Goal: Navigation & Orientation: Find specific page/section

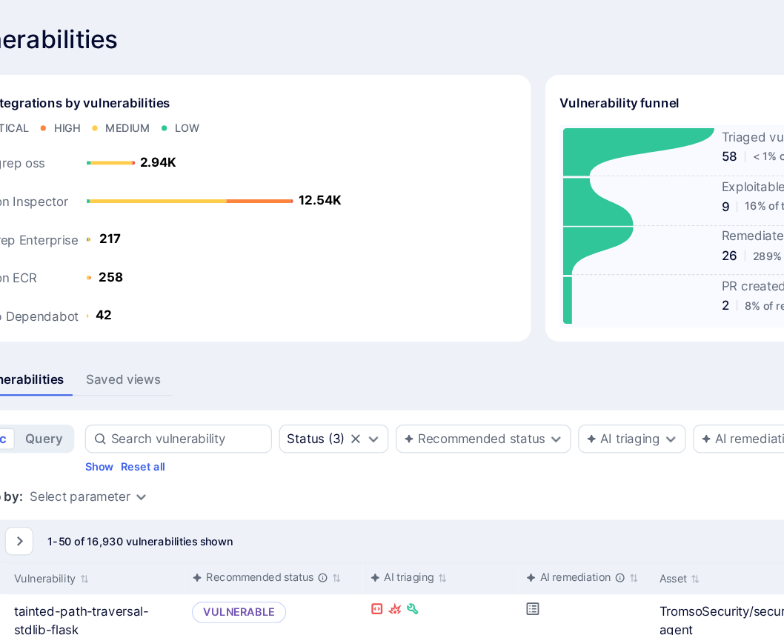
click at [334, 26] on div "Vulnerabilities Hide overview Add vulnerability" at bounding box center [566, 33] width 959 height 24
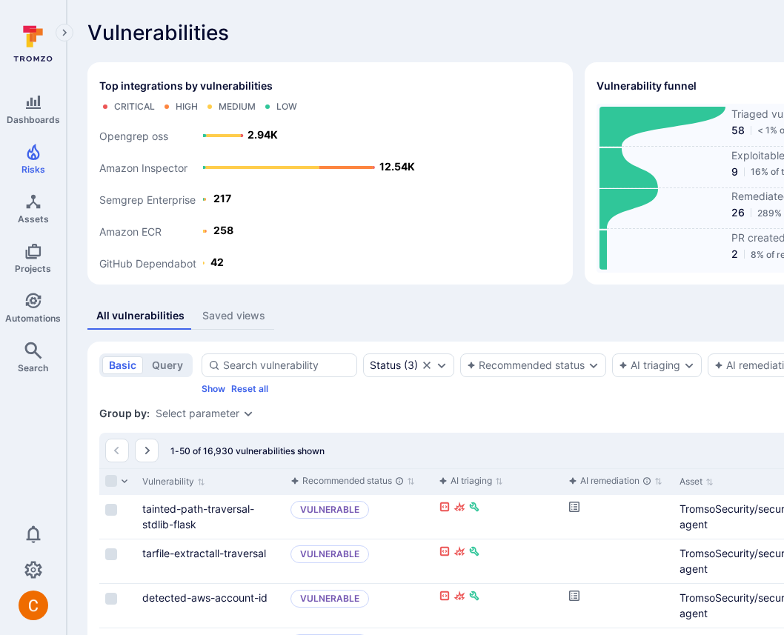
click at [395, 42] on div "Vulnerabilities Hide overview Add vulnerability" at bounding box center [566, 33] width 959 height 24
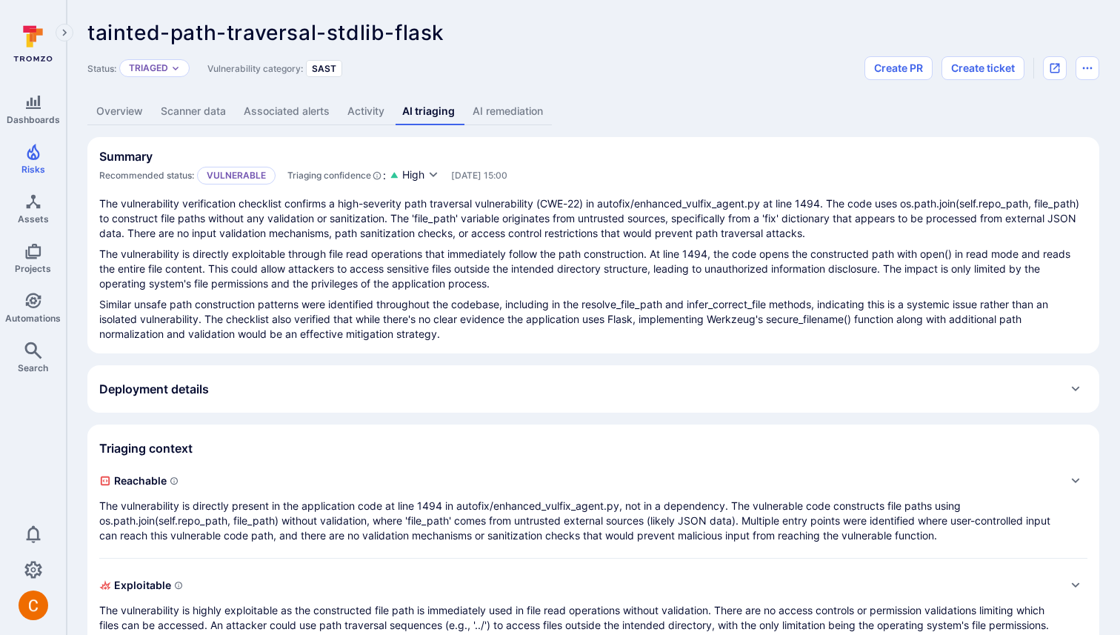
click at [402, 396] on div "Deployment details" at bounding box center [593, 389] width 989 height 24
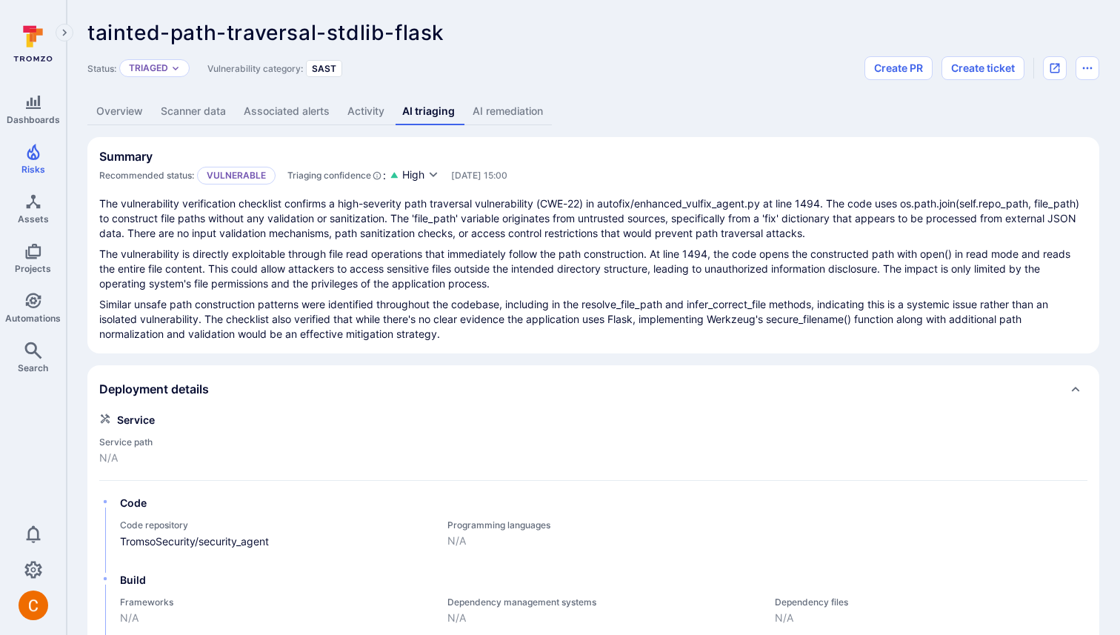
click at [402, 396] on div "Deployment details" at bounding box center [593, 389] width 989 height 24
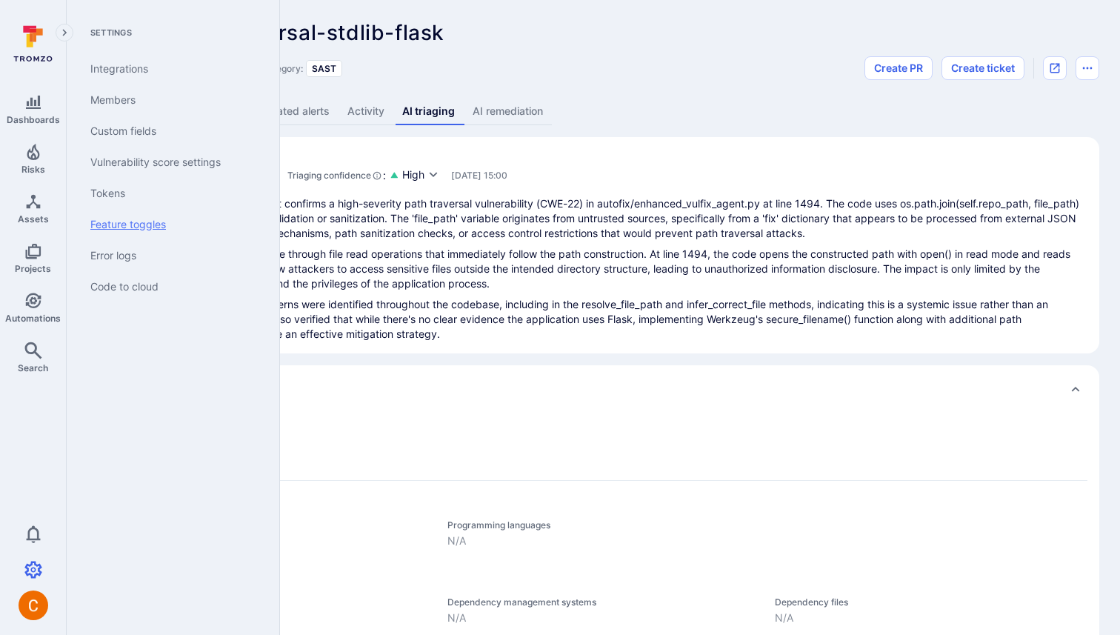
click at [167, 229] on link "Feature toggles" at bounding box center [170, 224] width 183 height 31
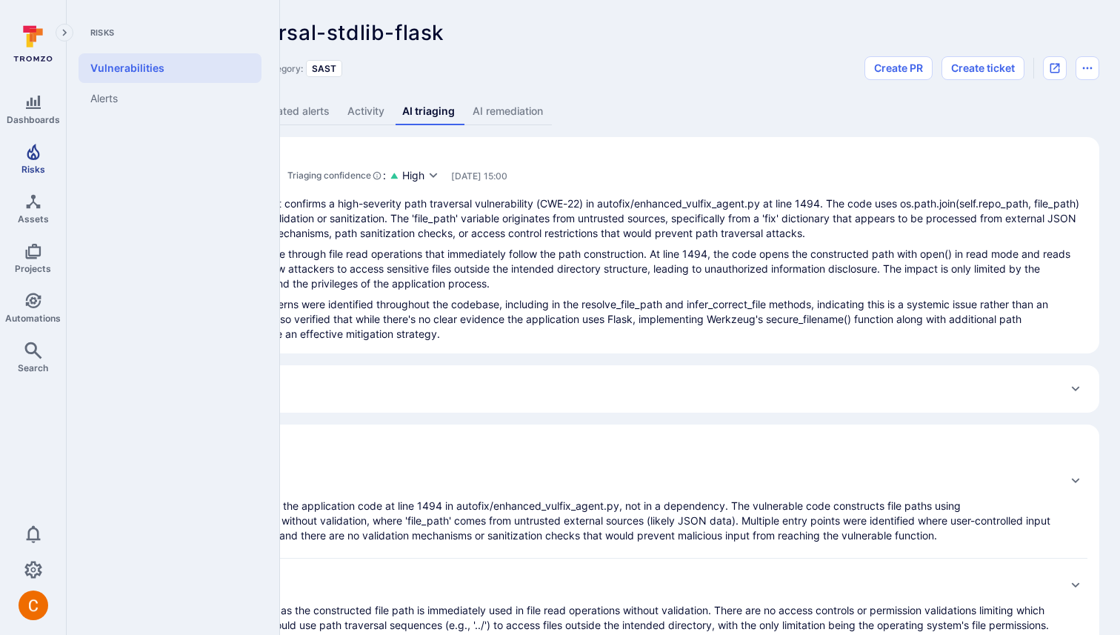
click at [36, 169] on span "Risks" at bounding box center [33, 169] width 24 height 11
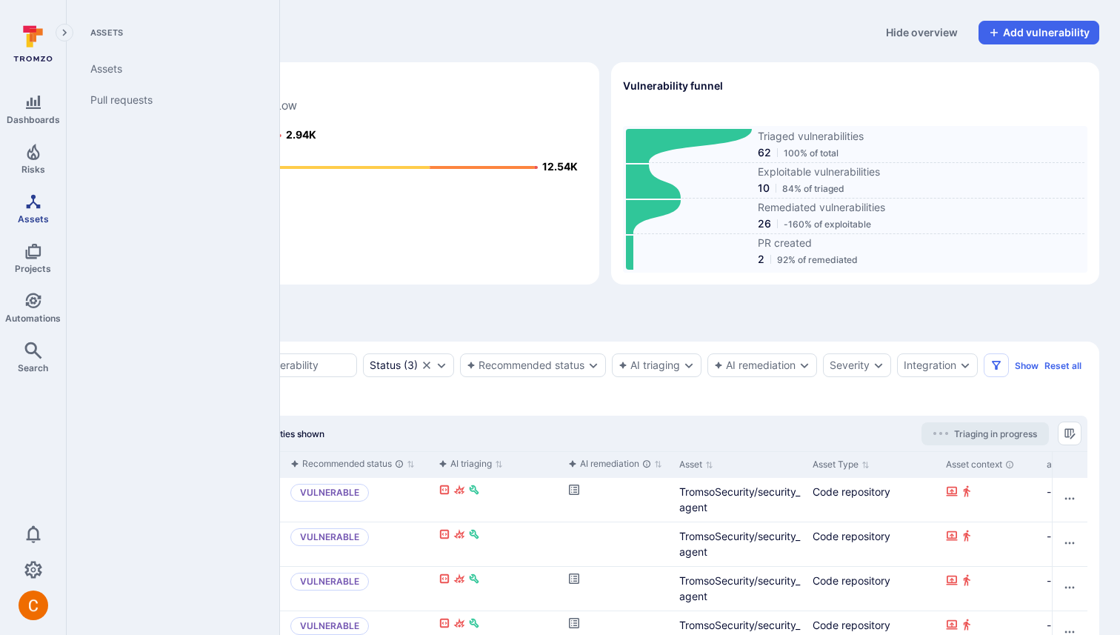
click at [33, 216] on span "Assets" at bounding box center [33, 218] width 31 height 11
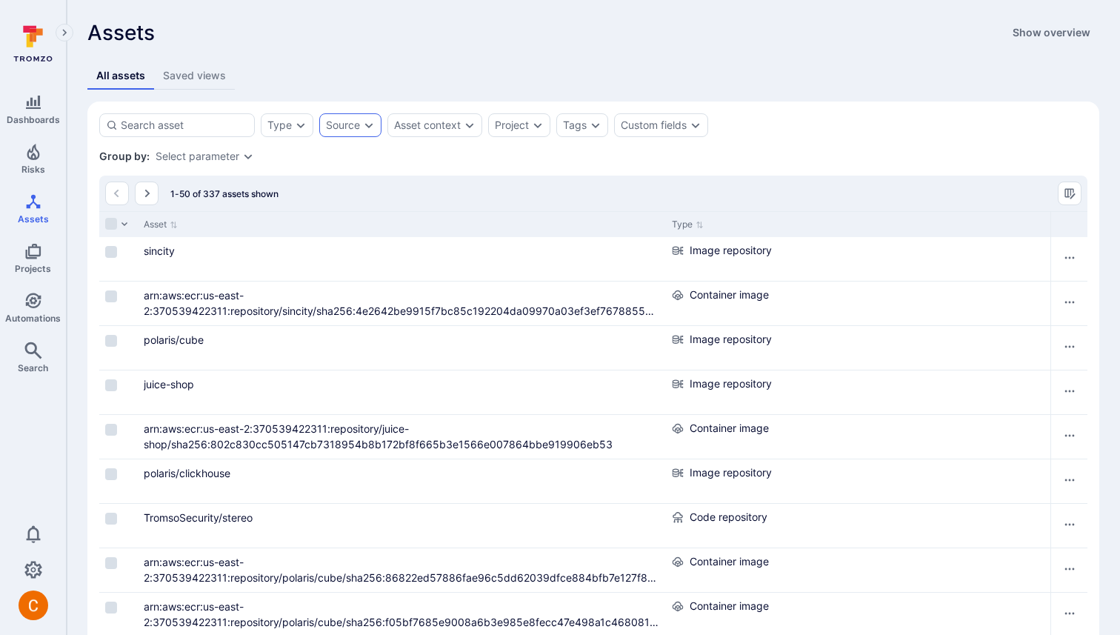
click at [351, 130] on div "Source" at bounding box center [343, 125] width 34 height 12
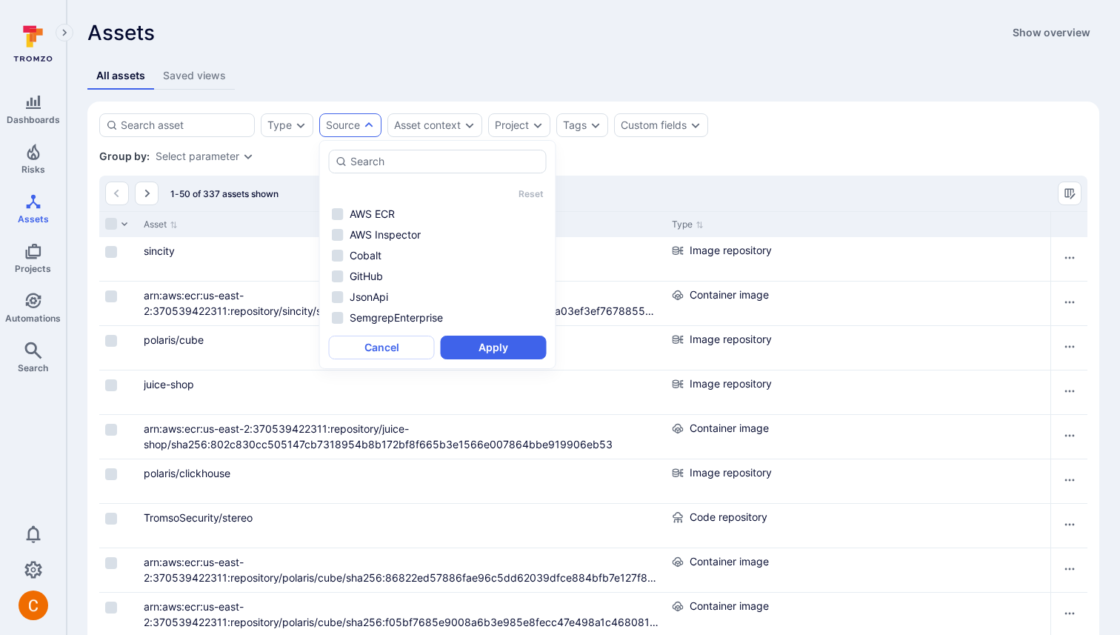
click at [352, 127] on div "Source" at bounding box center [343, 125] width 34 height 12
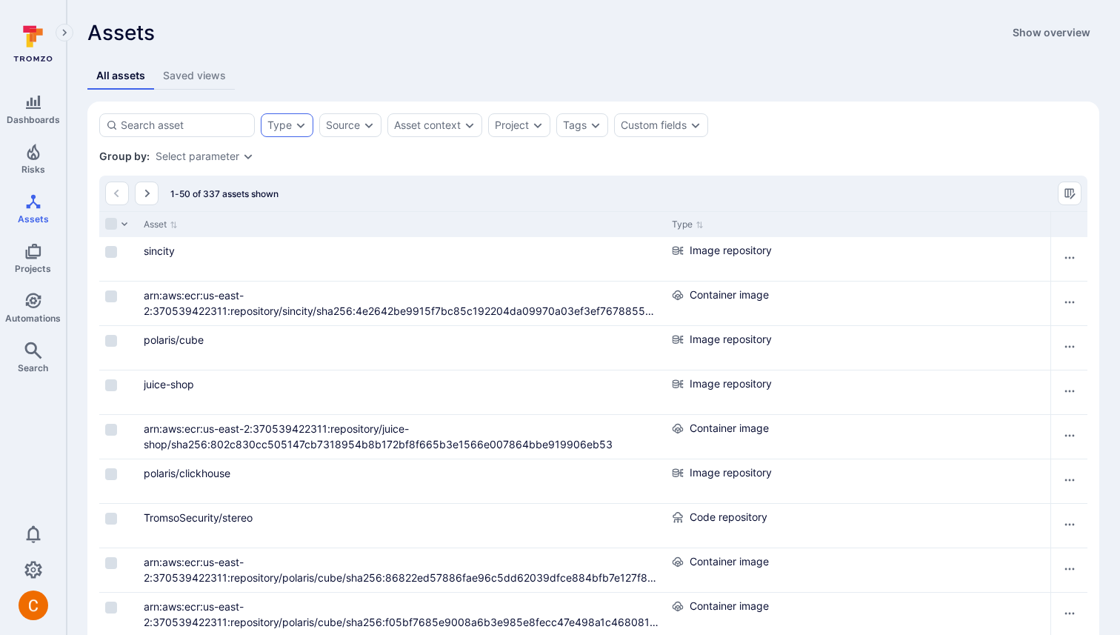
click at [296, 123] on icon "Expand dropdown" at bounding box center [301, 125] width 12 height 12
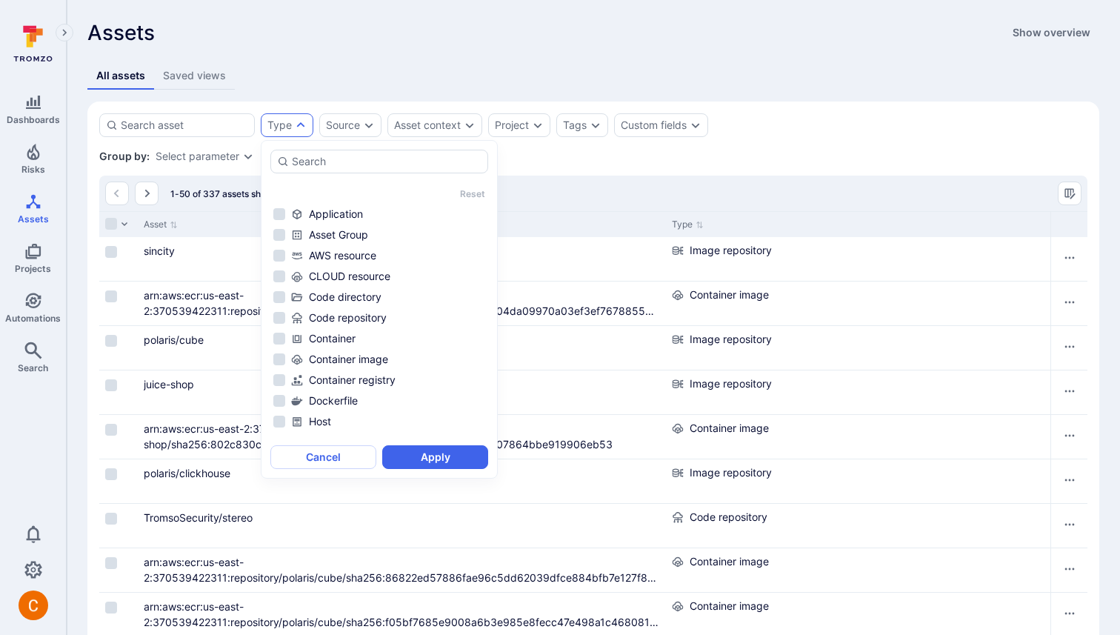
click at [344, 84] on div "All assets Saved views" at bounding box center [593, 75] width 1012 height 27
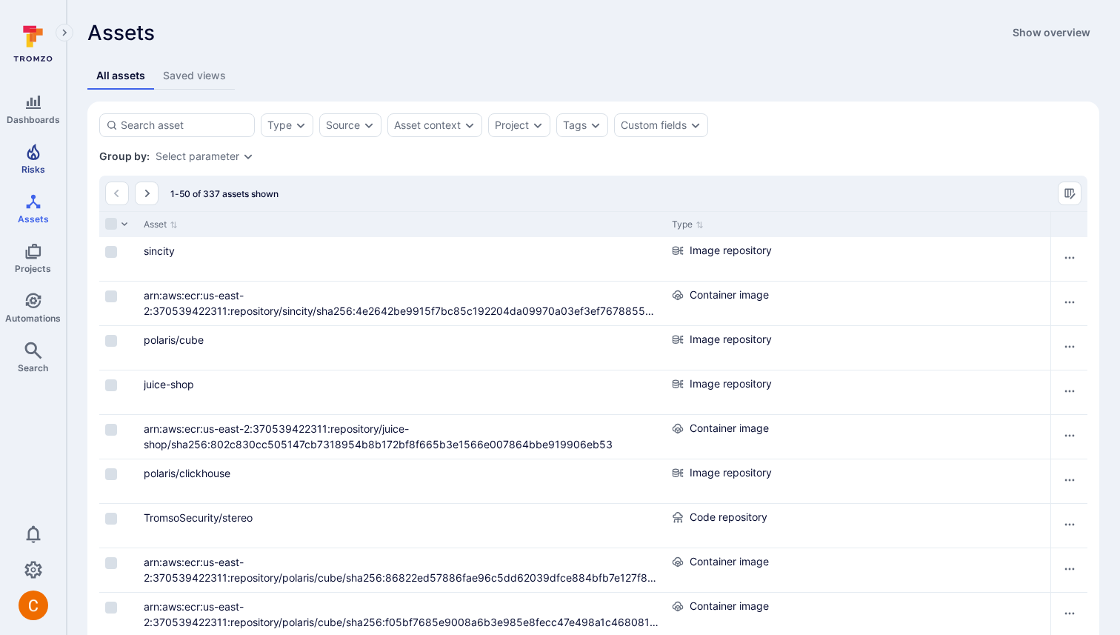
click at [41, 164] on span "Risks" at bounding box center [33, 169] width 24 height 11
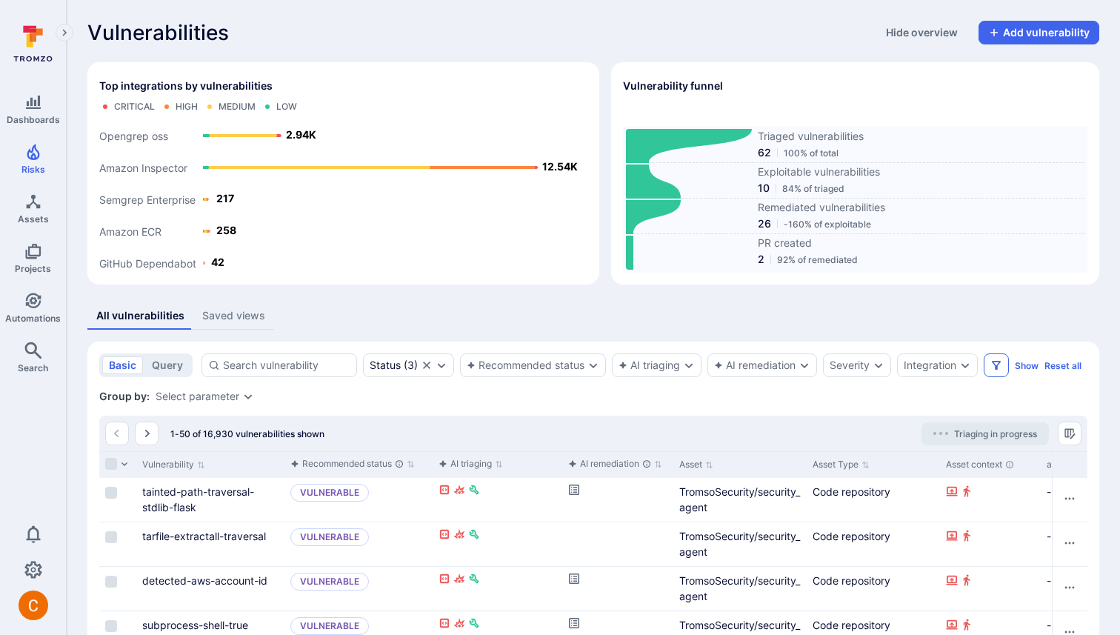
click at [783, 368] on icon "Filters" at bounding box center [996, 365] width 9 height 9
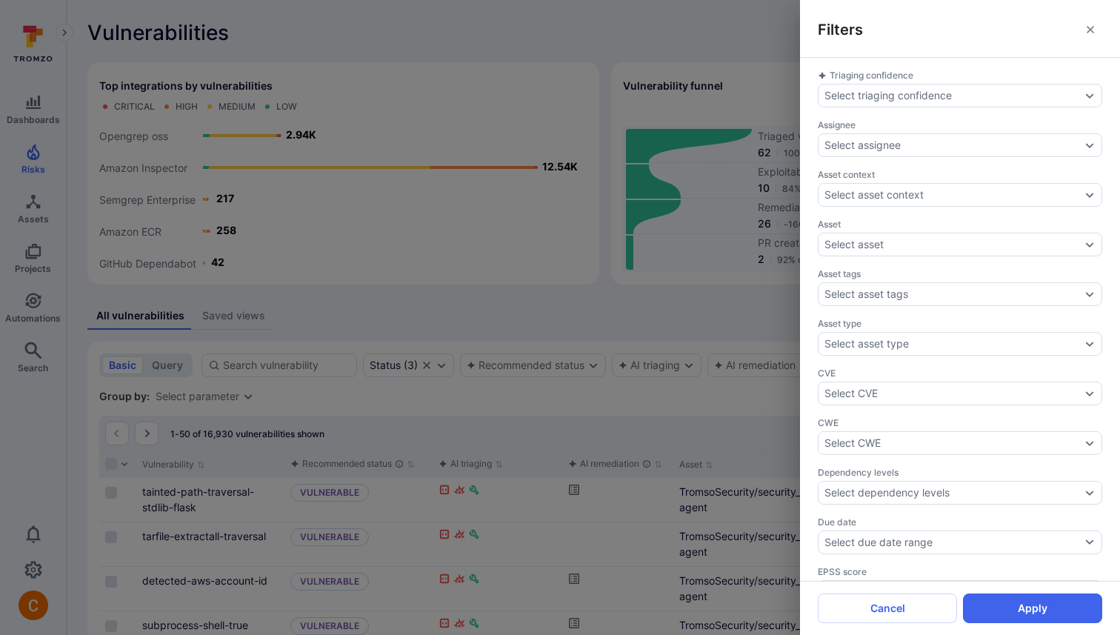
scroll to position [20, 0]
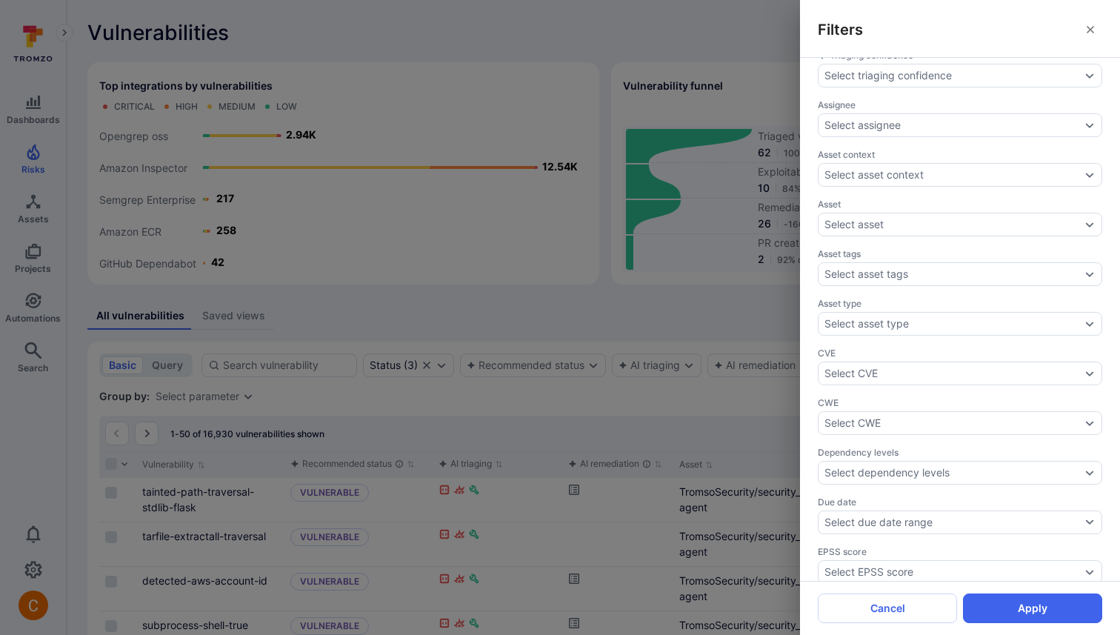
click at [783, 209] on div "Asset Select asset" at bounding box center [960, 218] width 285 height 38
click at [783, 222] on div "Select asset" at bounding box center [953, 225] width 256 height 12
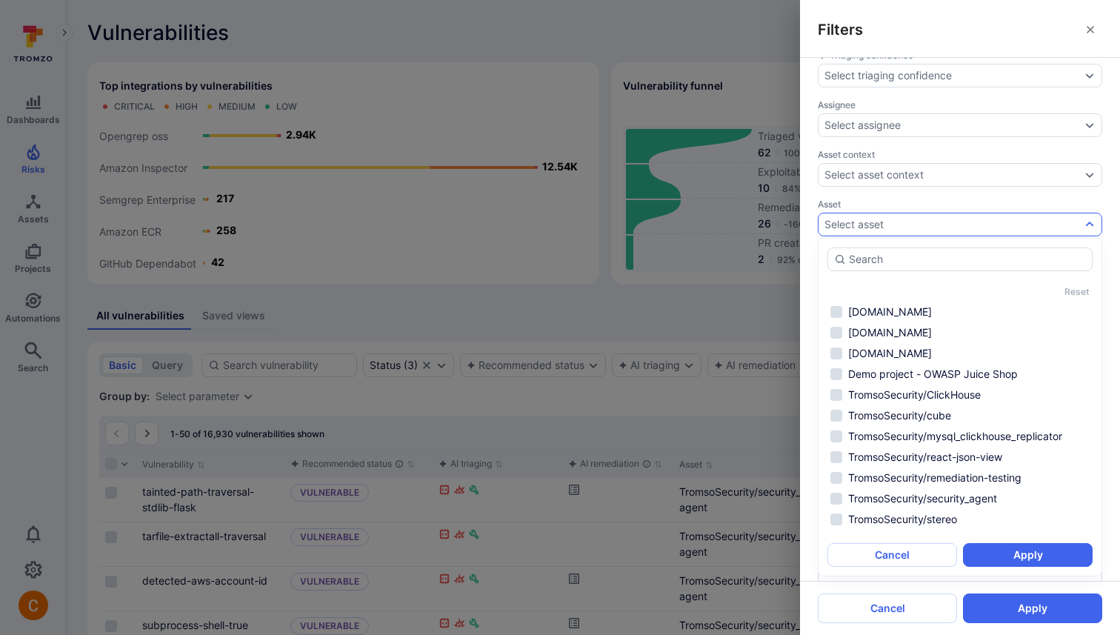
click at [662, 211] on div "Filters Triaging confidence Select triaging confidence Assignee Select assignee…" at bounding box center [560, 317] width 1120 height 635
